Goal: Task Accomplishment & Management: Use online tool/utility

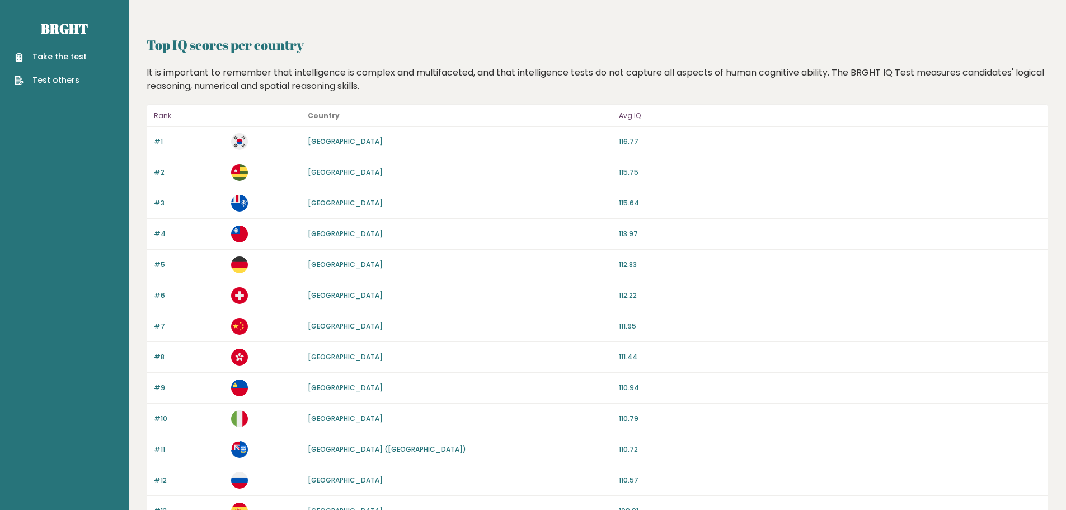
scroll to position [280, 0]
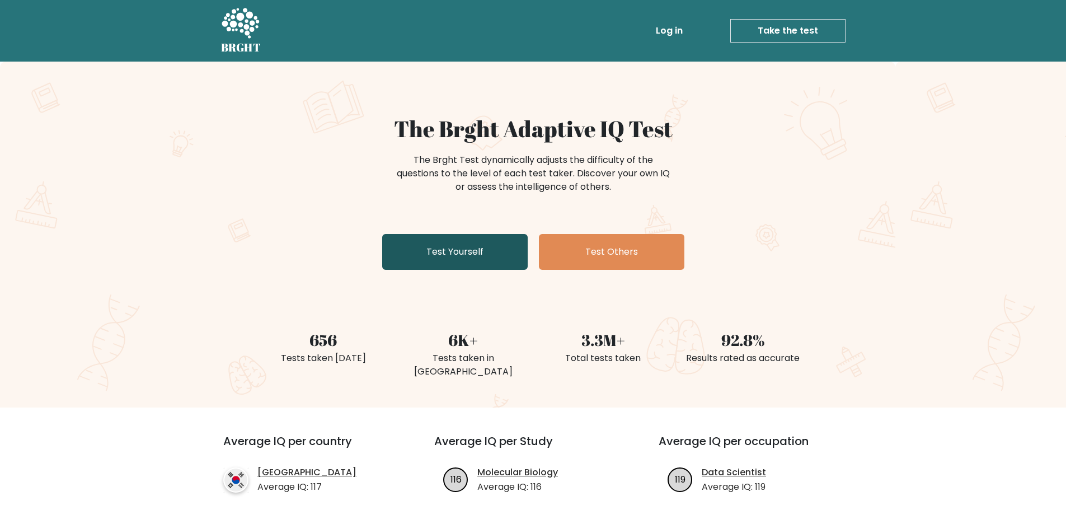
click at [444, 254] on link "Test Yourself" at bounding box center [455, 252] width 146 height 36
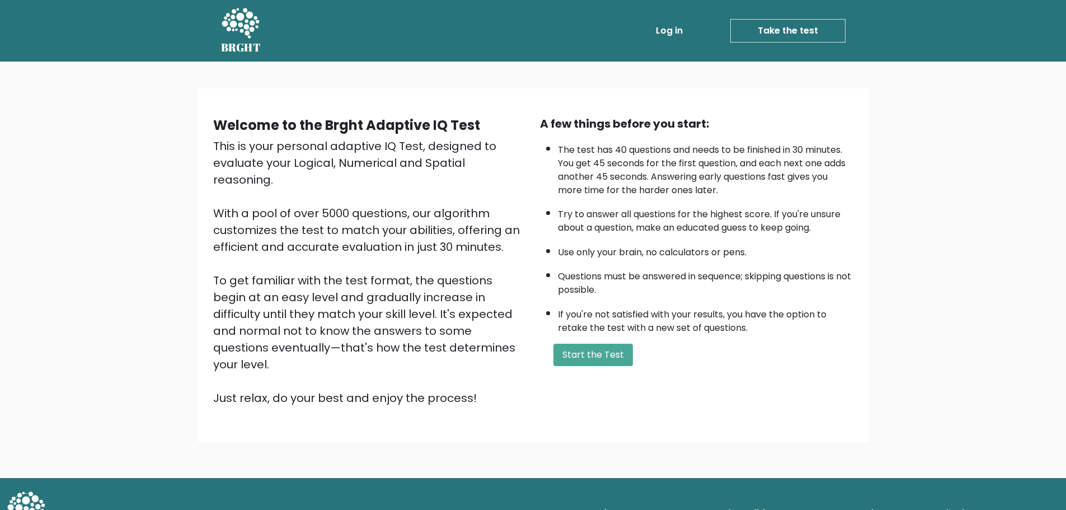
click at [674, 35] on link "Log in" at bounding box center [669, 31] width 36 height 22
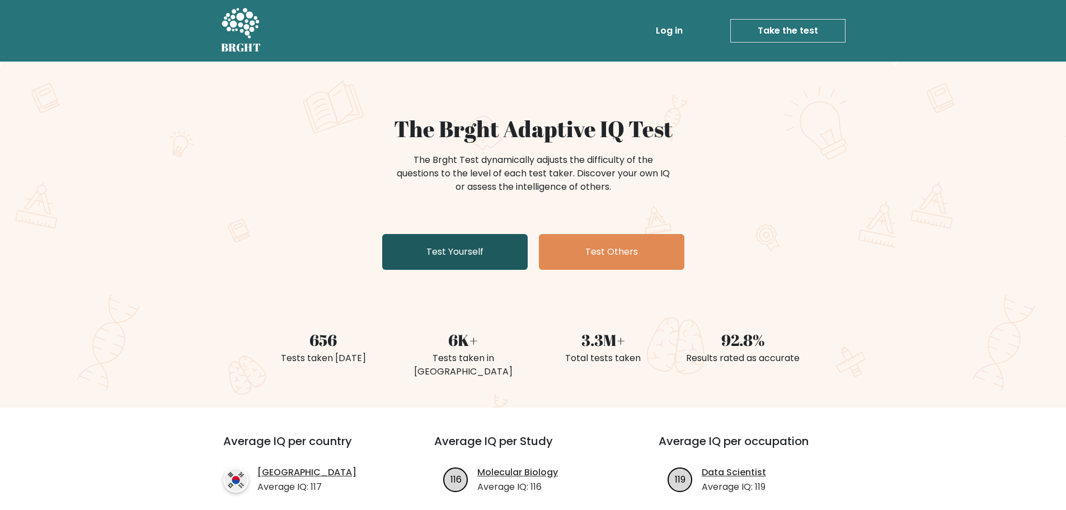
click at [478, 254] on link "Test Yourself" at bounding box center [455, 252] width 146 height 36
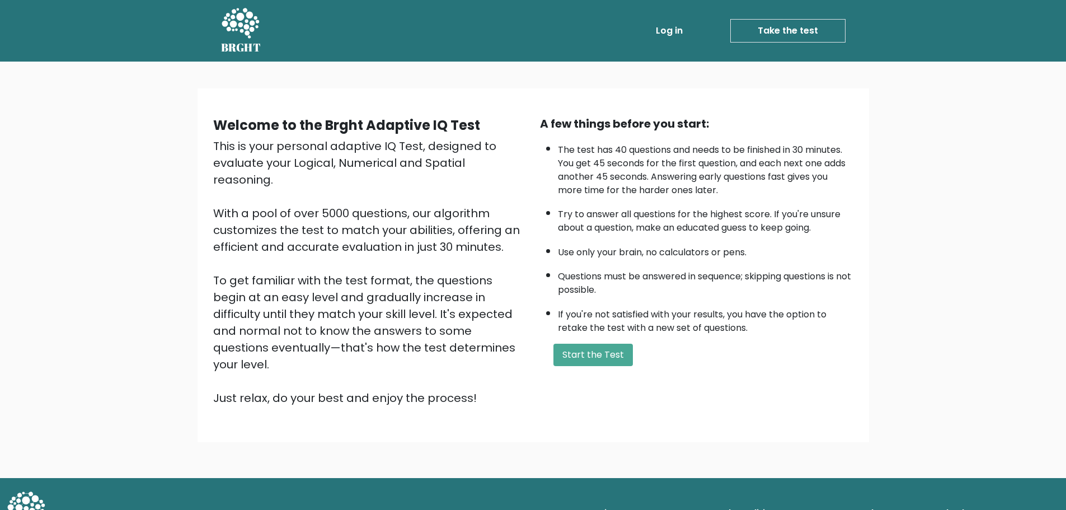
click at [696, 258] on li "Use only your brain, no calculators or pens." at bounding box center [705, 249] width 295 height 19
